Goal: Navigation & Orientation: Understand site structure

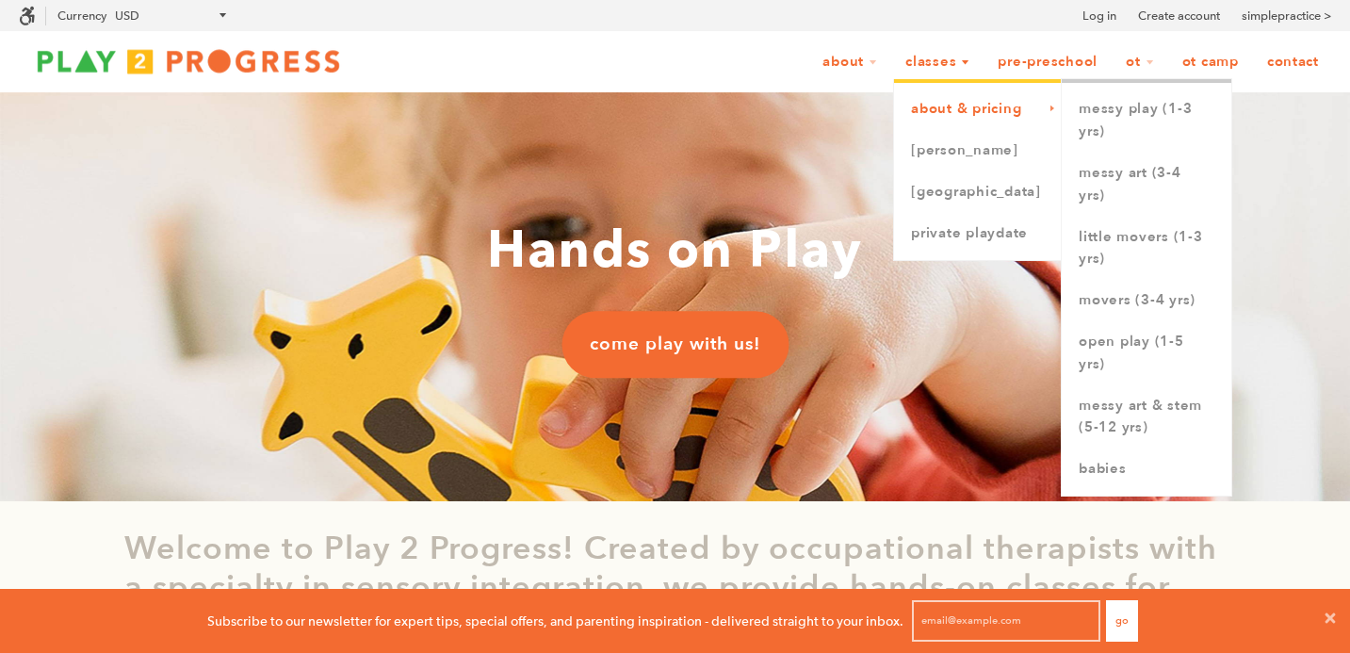
click at [983, 114] on link "About & Pricing" at bounding box center [978, 109] width 168 height 41
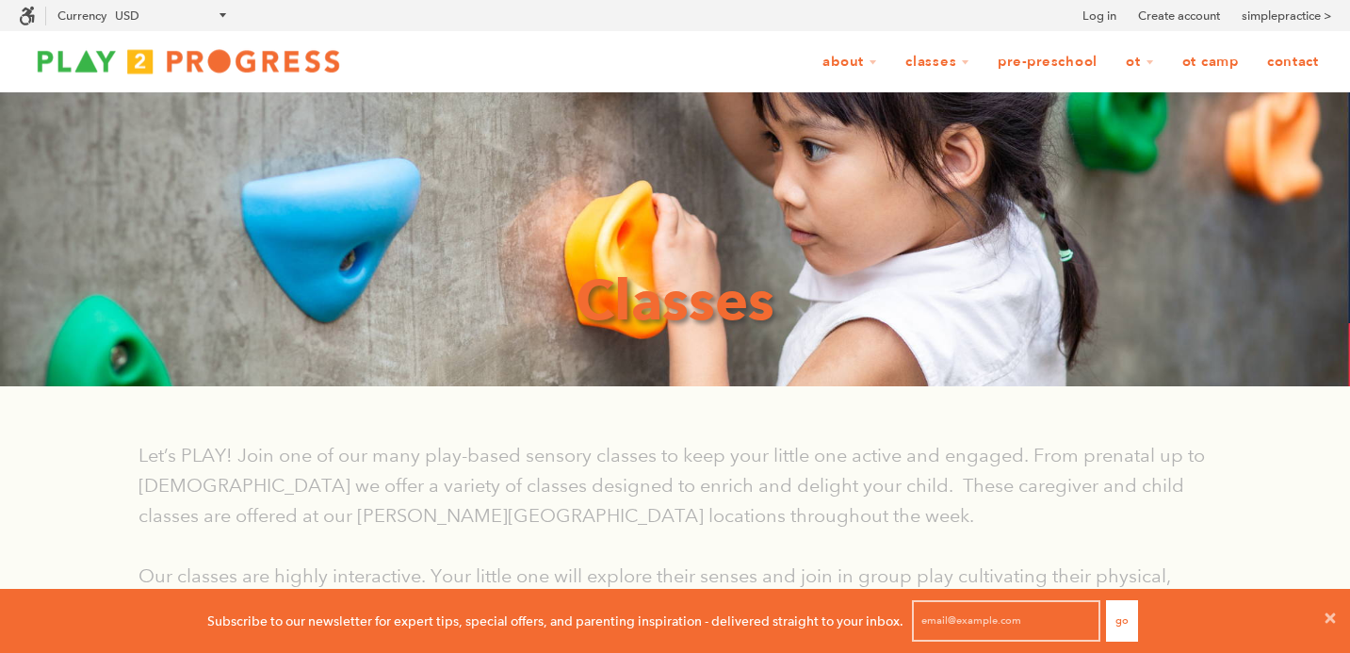
scroll to position [1, 1]
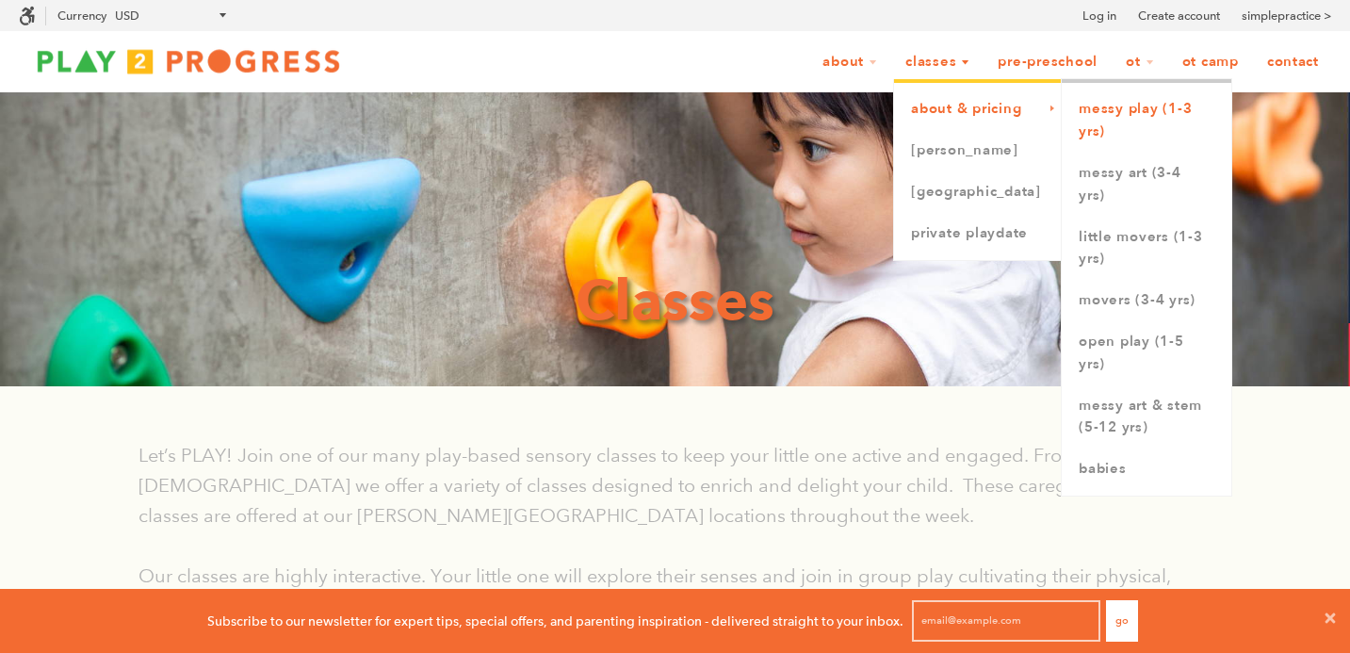
click at [1124, 128] on link "Messy Play (1-3 yrs)" at bounding box center [1147, 121] width 170 height 64
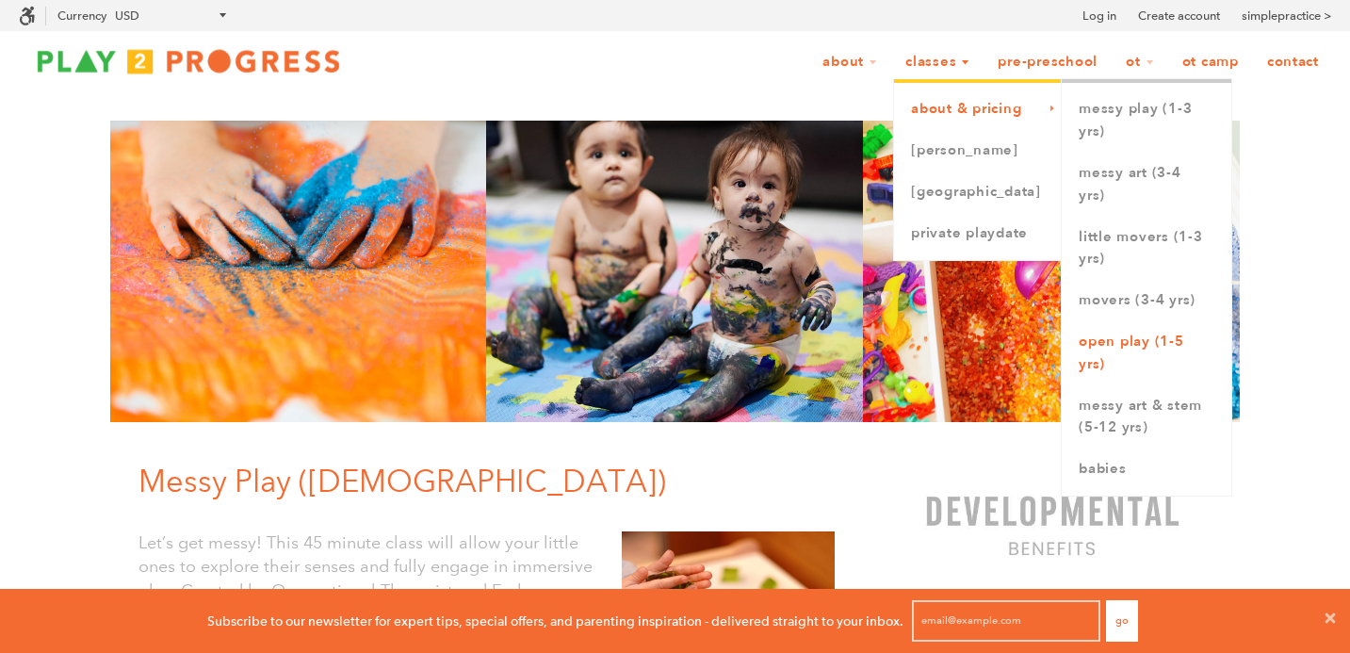
click at [1106, 356] on link "Open Play (1-5 yrs)" at bounding box center [1147, 353] width 170 height 64
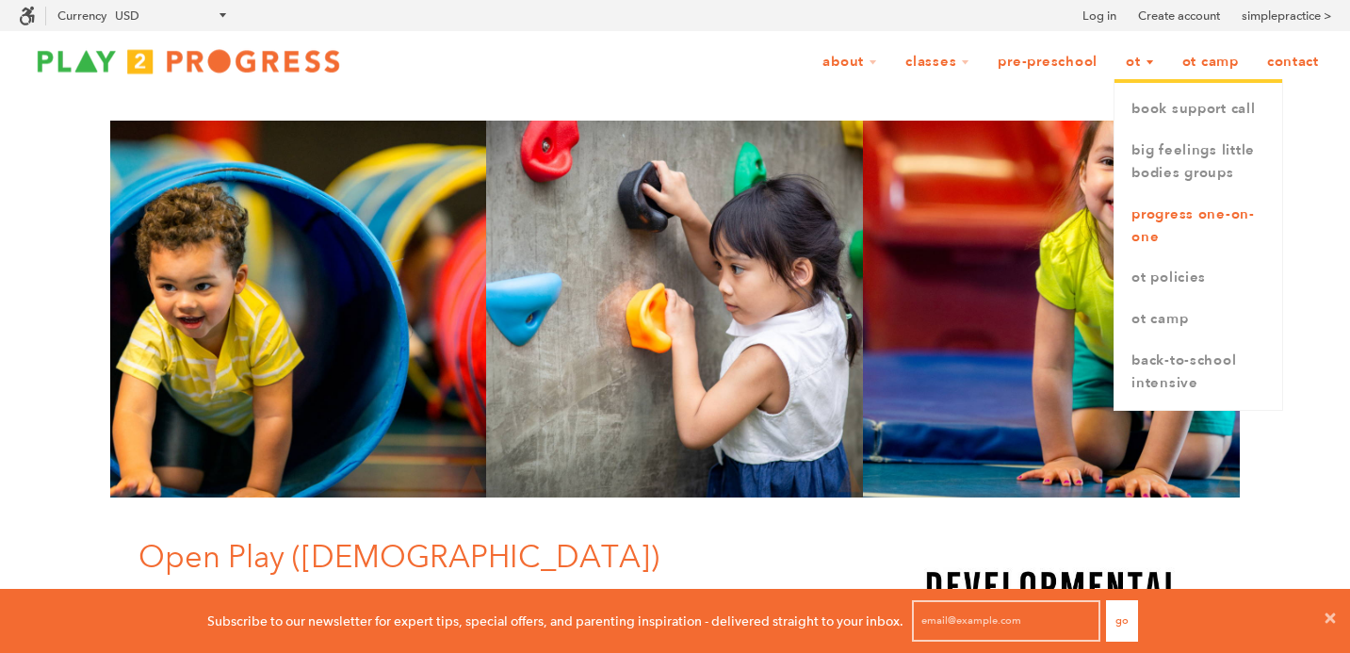
click at [1170, 223] on link "Progress One-on-One" at bounding box center [1199, 226] width 168 height 64
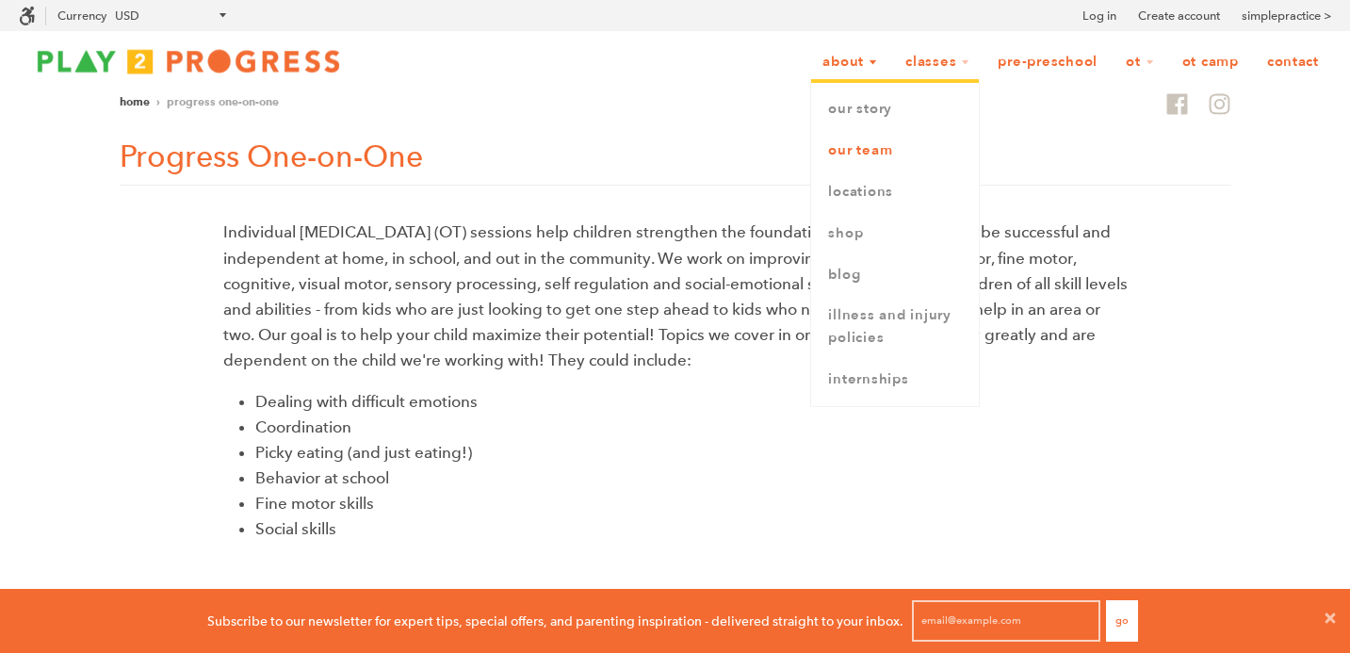
click at [862, 148] on link "Our Team" at bounding box center [895, 150] width 168 height 41
